Goal: Check status: Check status

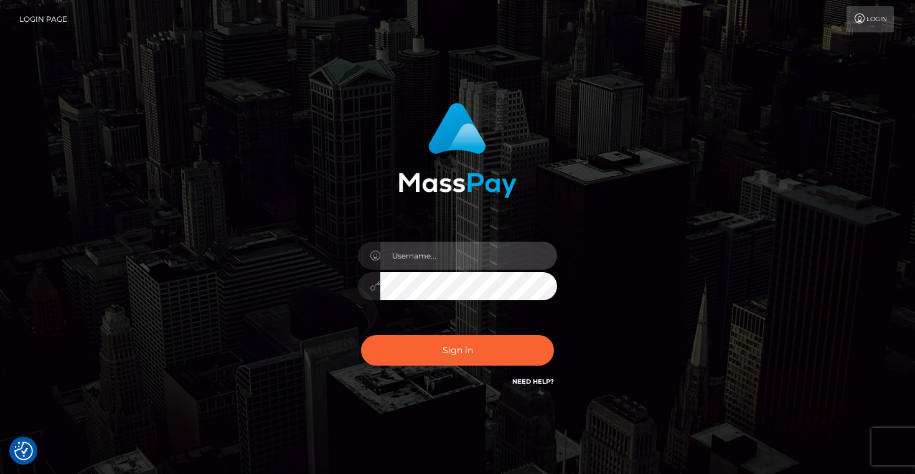
click at [463, 251] on input "text" at bounding box center [468, 256] width 177 height 28
type input "Artem Badlo"
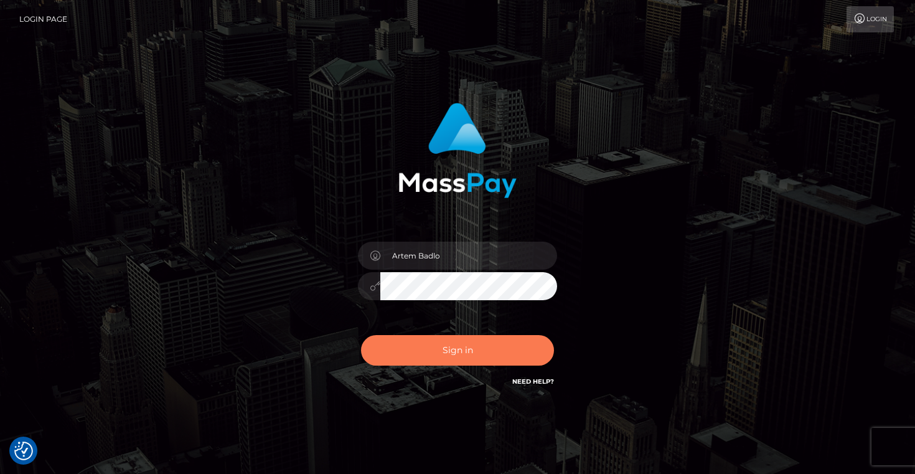
click at [474, 357] on button "Sign in" at bounding box center [457, 350] width 193 height 31
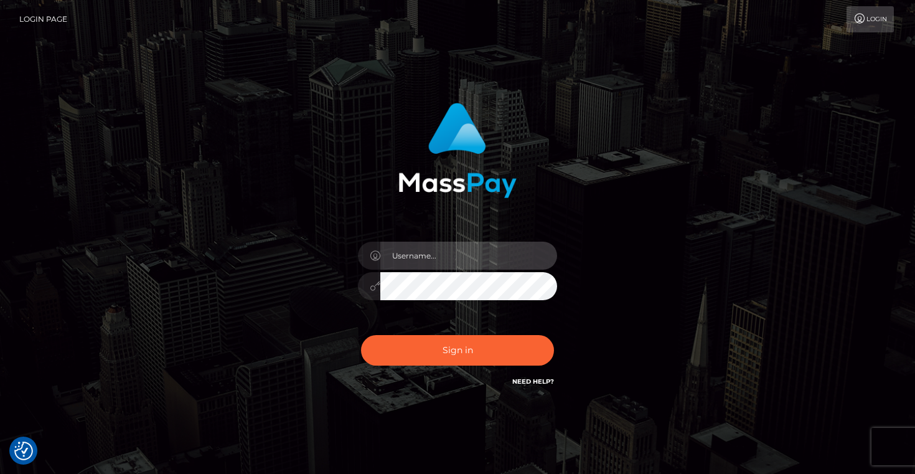
click at [433, 252] on input "text" at bounding box center [468, 256] width 177 height 28
type input "Artem Badlo"
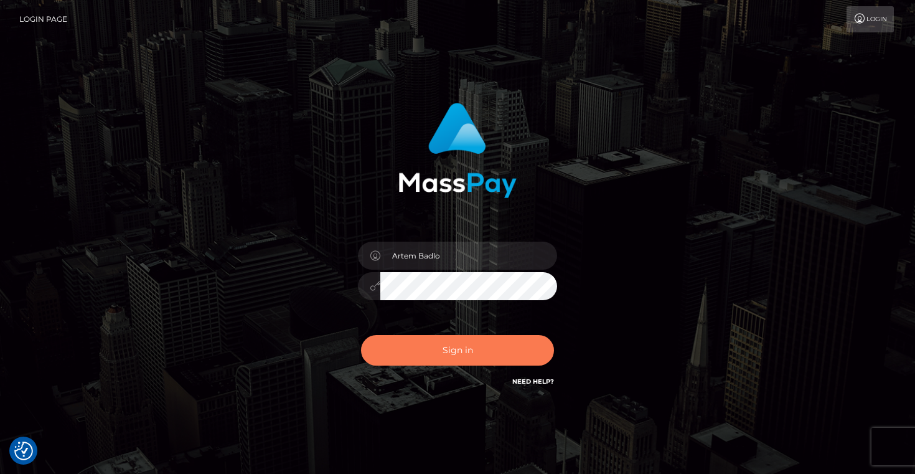
click at [470, 344] on button "Sign in" at bounding box center [457, 350] width 193 height 31
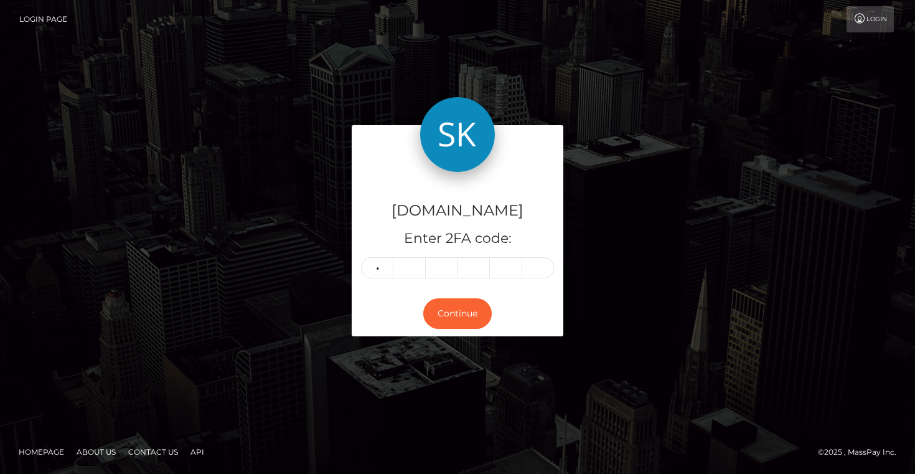
type input "5"
type input "2"
type input "6"
type input "2"
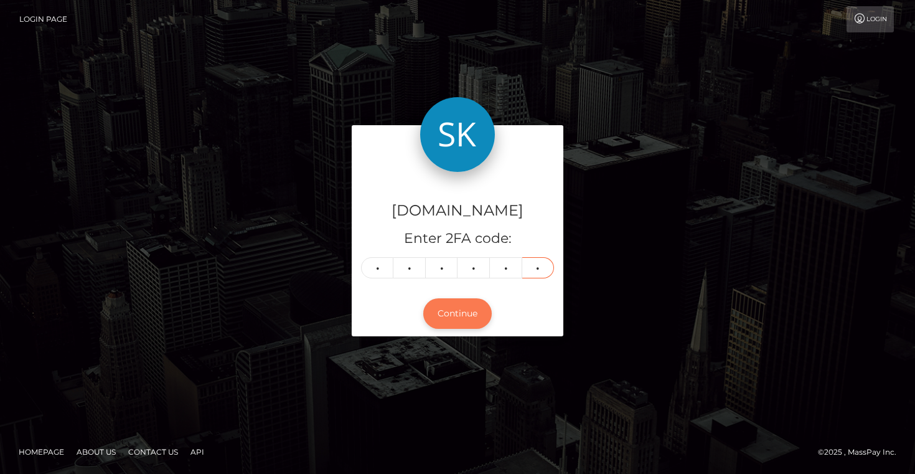
type input "1"
click at [455, 303] on button "Continue" at bounding box center [457, 313] width 68 height 31
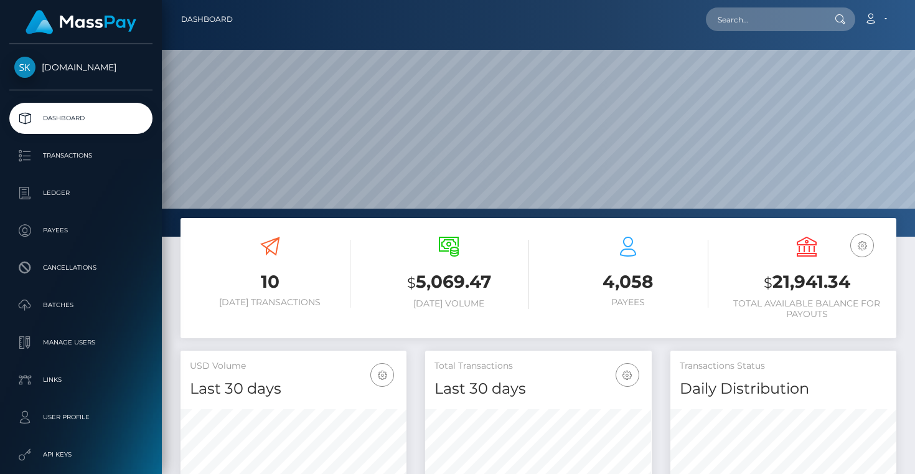
scroll to position [220, 226]
click at [68, 157] on p "Transactions" at bounding box center [80, 155] width 133 height 19
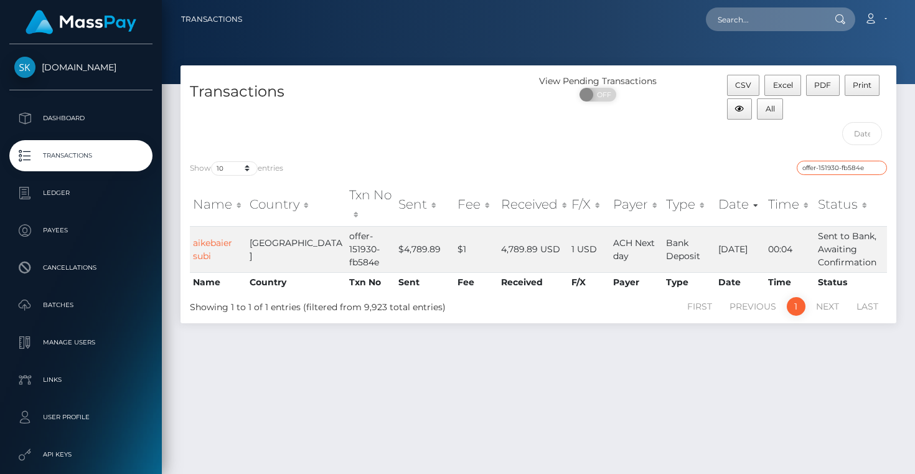
click at [822, 167] on input "offer-151930-fb584e" at bounding box center [842, 168] width 90 height 14
paste input "offer-152592-15a23d"
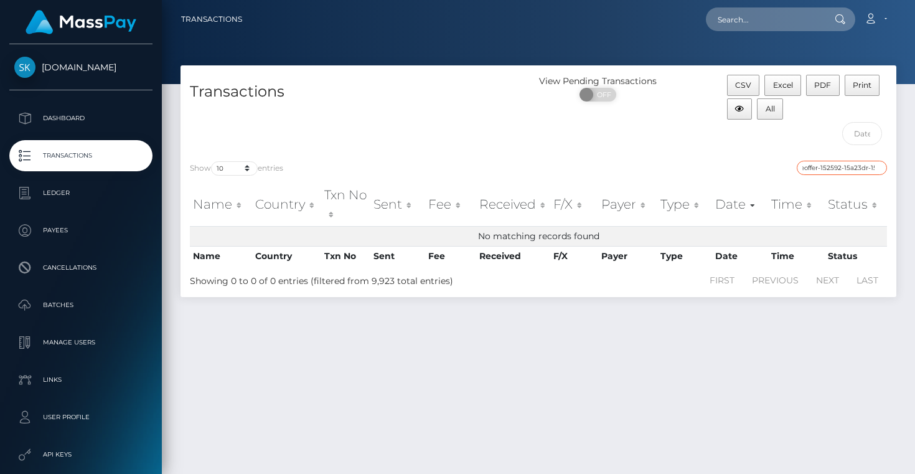
scroll to position [32, 0]
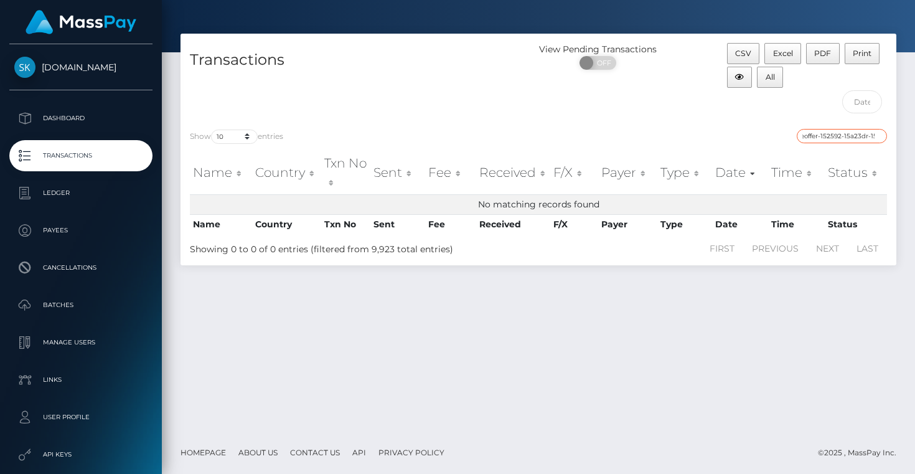
type input "offeoffer-152592-15a23dr-151930-fb584e"
click at [99, 154] on p "Transactions" at bounding box center [80, 155] width 133 height 19
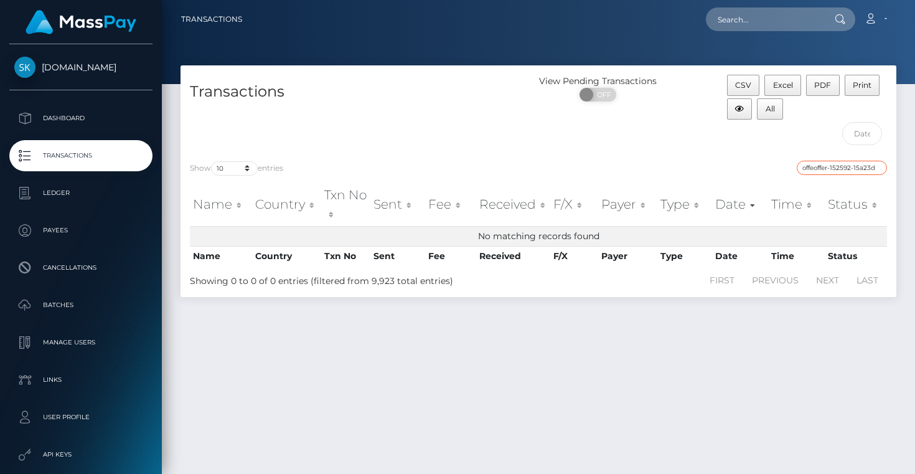
click at [824, 164] on input "offeoffer-152592-15a23dr-151930-fb584e" at bounding box center [842, 168] width 90 height 14
paste input "r-152592-15a23d"
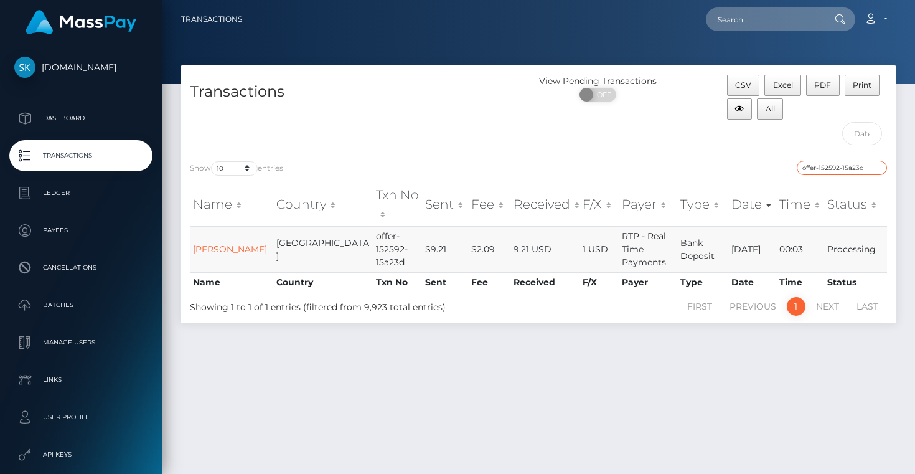
type input "offer-152592-15a23d"
click at [797, 239] on td "00:03" at bounding box center [800, 249] width 49 height 46
click at [207, 230] on td "kristofer collins" at bounding box center [231, 249] width 83 height 46
click at [208, 243] on link "kristofer collins" at bounding box center [230, 248] width 74 height 11
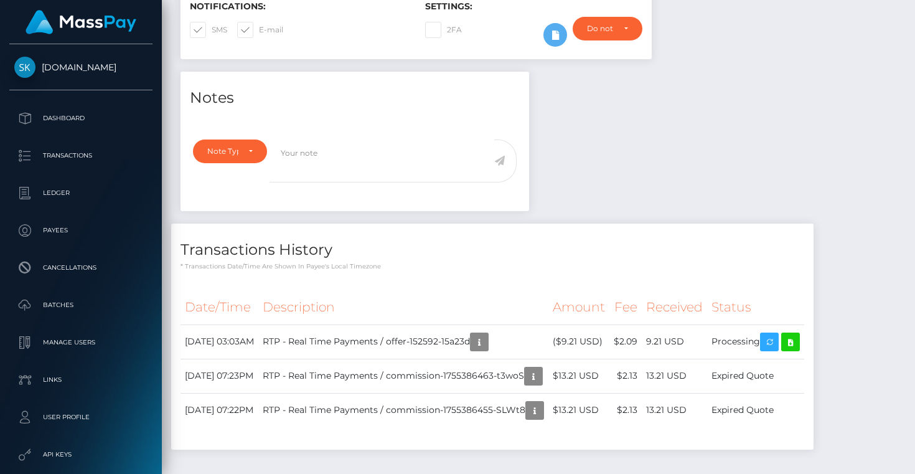
scroll to position [341, 0]
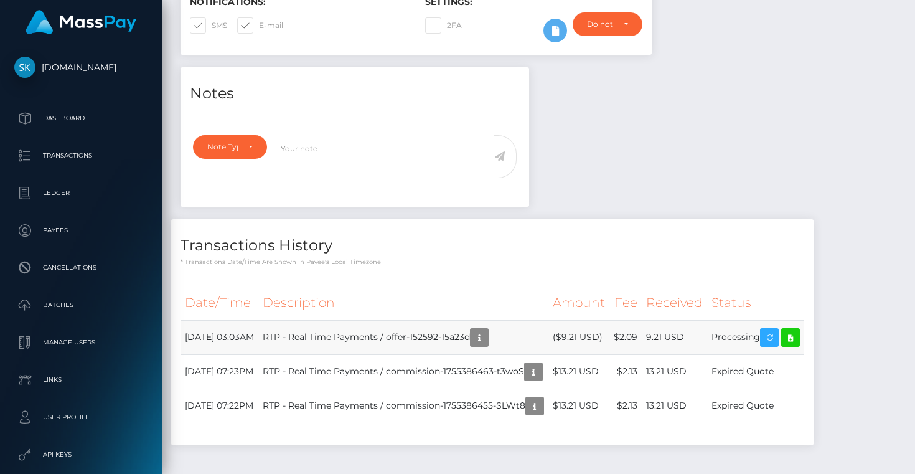
drag, startPoint x: 750, startPoint y: 333, endPoint x: 798, endPoint y: 334, distance: 48.6
click at [798, 334] on td "Processing" at bounding box center [755, 337] width 97 height 34
copy td "Processing"
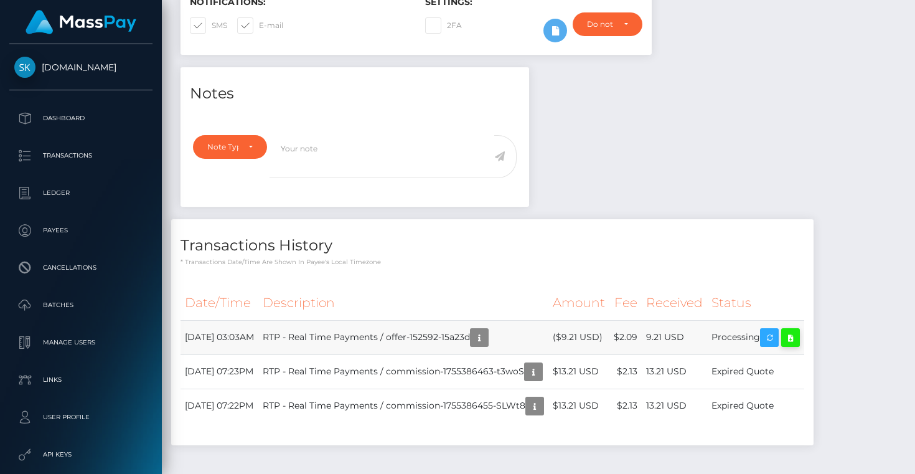
click at [798, 342] on icon at bounding box center [790, 338] width 15 height 16
